Goal: Complete application form: Complete application form

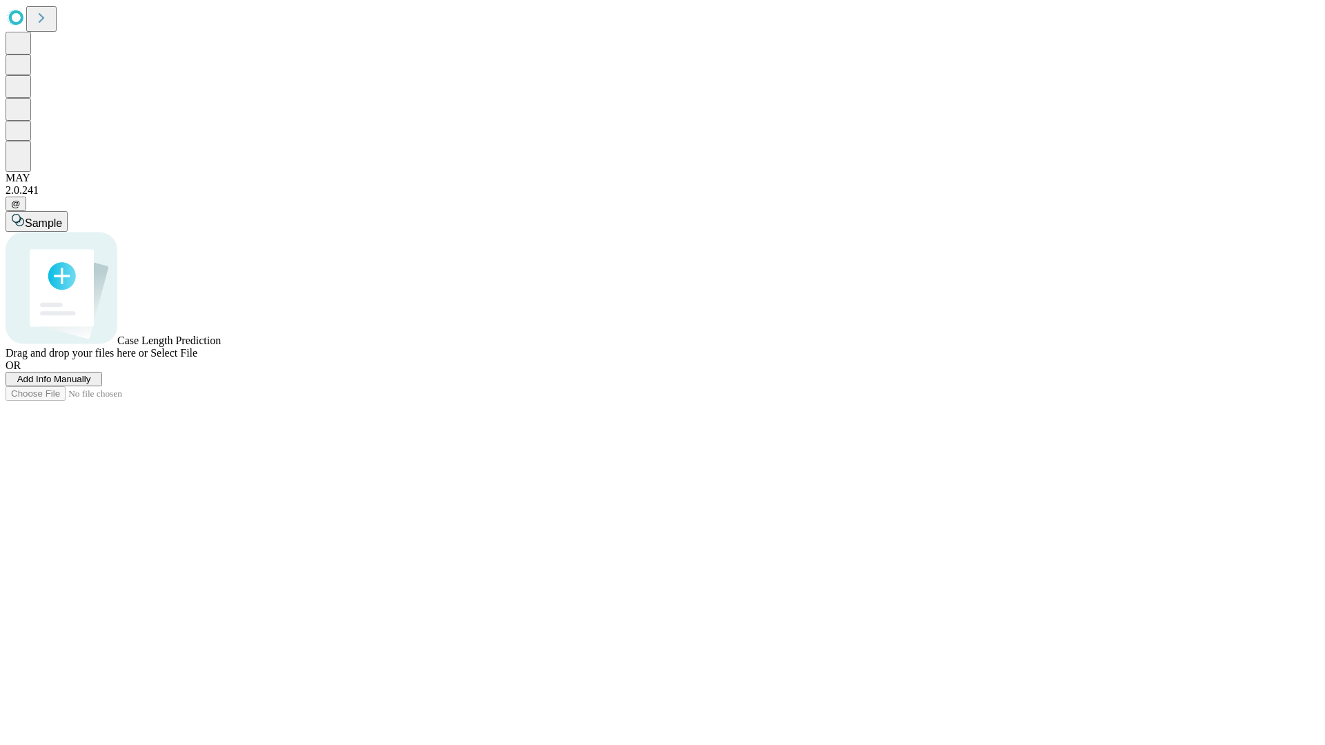
click at [91, 384] on span "Add Info Manually" at bounding box center [54, 379] width 74 height 10
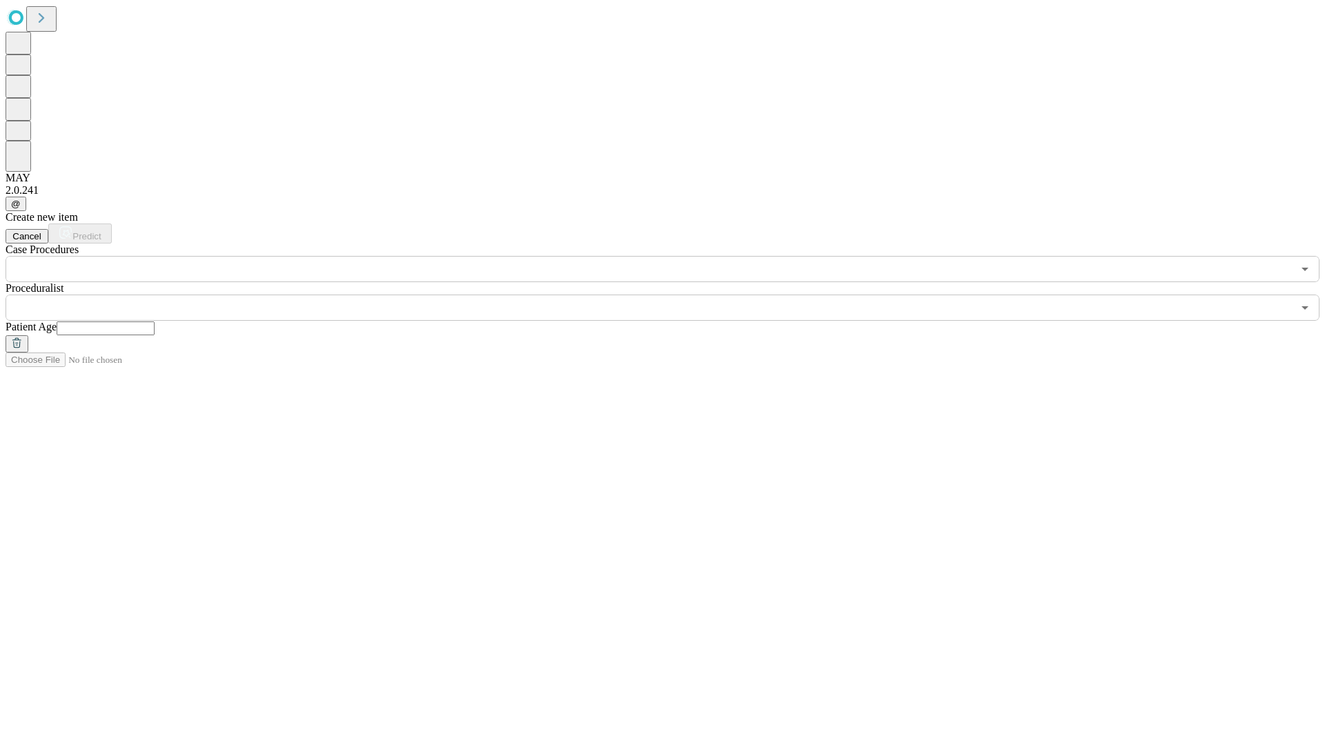
click at [155, 322] on input "text" at bounding box center [106, 329] width 98 height 14
type input "**"
click at [672, 295] on input "text" at bounding box center [649, 308] width 1287 height 26
